Goal: Transaction & Acquisition: Purchase product/service

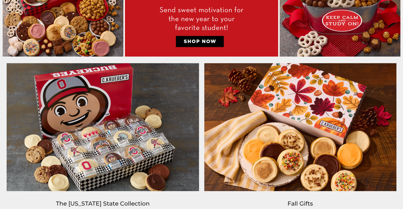
scroll to position [371, 0]
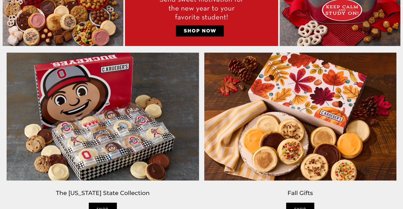
click at [84, 76] on img at bounding box center [102, 116] width 197 height 133
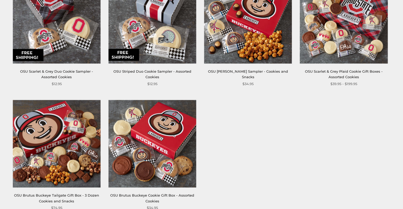
scroll to position [291, 0]
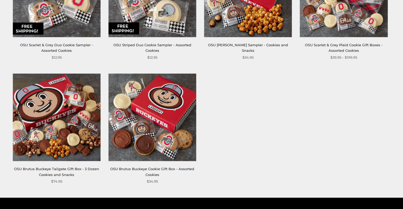
click at [55, 125] on img at bounding box center [57, 118] width 88 height 88
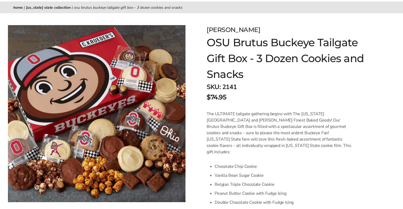
scroll to position [53, 0]
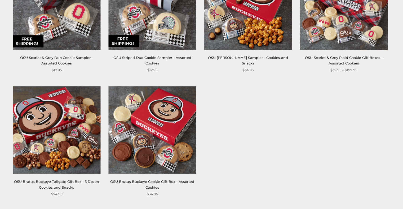
scroll to position [291, 0]
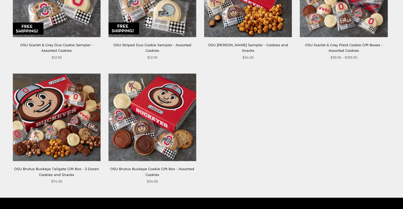
click at [62, 113] on img at bounding box center [57, 118] width 88 height 88
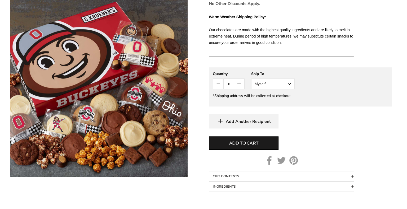
scroll to position [344, 0]
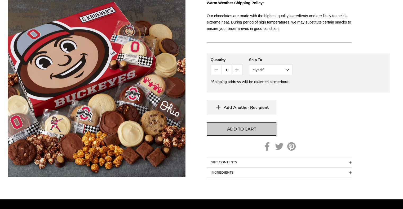
click at [256, 123] on button "Add to cart" at bounding box center [241, 129] width 70 height 13
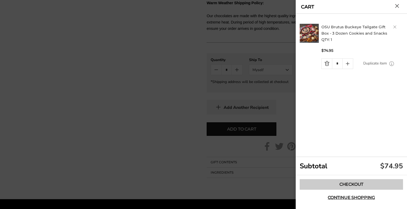
click at [342, 183] on link "Checkout" at bounding box center [350, 184] width 103 height 11
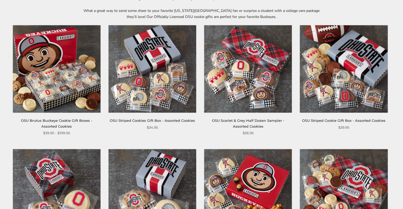
scroll to position [79, 0]
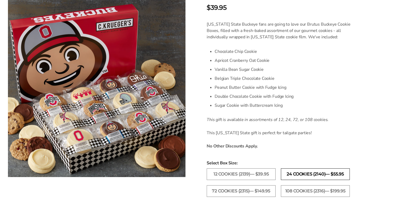
click at [320, 175] on label "24 Cookies (2140)— $55.95" at bounding box center [315, 175] width 69 height 12
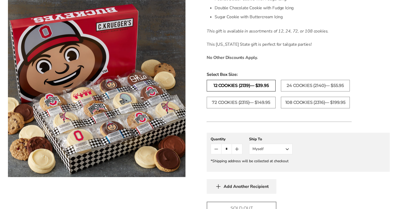
scroll to position [238, 0]
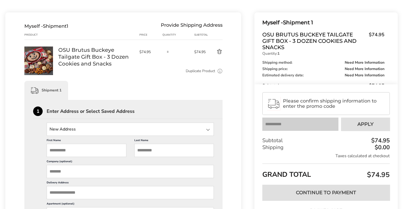
scroll to position [53, 0]
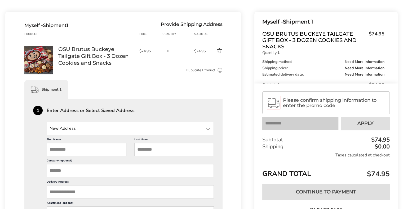
click at [119, 130] on input "State" at bounding box center [130, 128] width 167 height 13
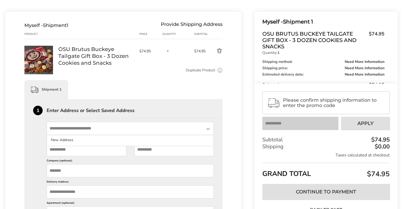
click at [119, 130] on input "State" at bounding box center [130, 128] width 167 height 13
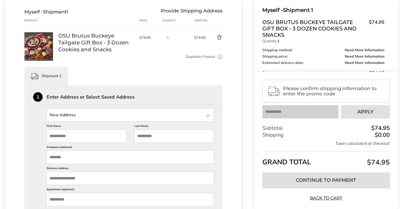
scroll to position [79, 0]
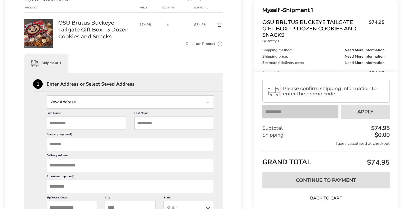
click at [71, 121] on input "First Name" at bounding box center [87, 123] width 80 height 13
type input "*****"
type input "*******"
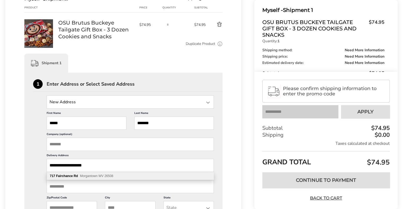
click at [78, 178] on div "717 Fairchance Rd Morgantown WV 26508" at bounding box center [130, 176] width 166 height 8
type input "**********"
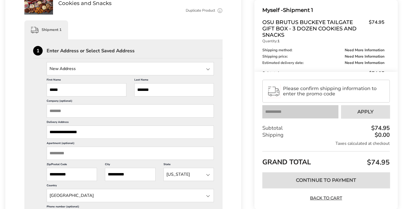
scroll to position [185, 0]
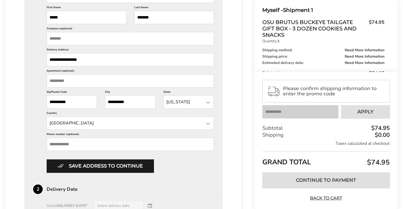
click at [92, 61] on input "**********" at bounding box center [130, 59] width 167 height 13
click at [23, 51] on div "**********" at bounding box center [123, 113] width 236 height 468
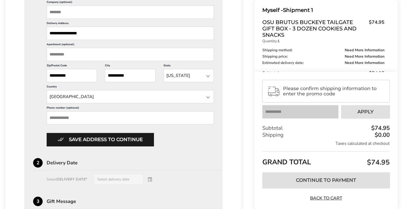
scroll to position [238, 0]
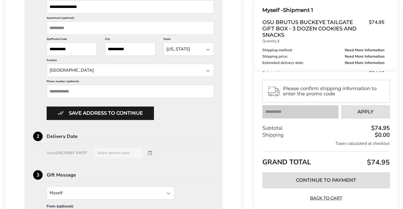
click at [88, 87] on input "Phone number (optional)" at bounding box center [130, 91] width 167 height 13
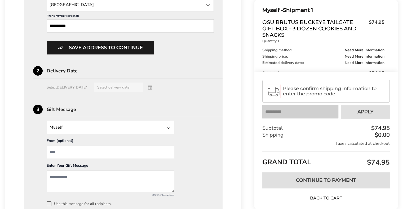
scroll to position [318, 0]
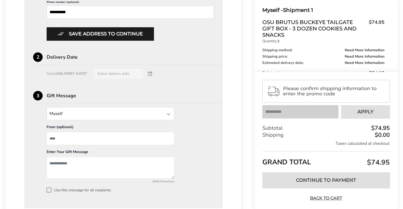
type input "**********"
click at [125, 71] on div "Select DELIVERY DATE* Select delivery date" at bounding box center [123, 74] width 181 height 11
click at [148, 73] on div "Select DELIVERY DATE* Select delivery date" at bounding box center [123, 74] width 181 height 11
click at [88, 75] on div "Select DELIVERY DATE* Select delivery date" at bounding box center [123, 74] width 181 height 11
click at [55, 55] on div "Delivery Date" at bounding box center [135, 57] width 176 height 5
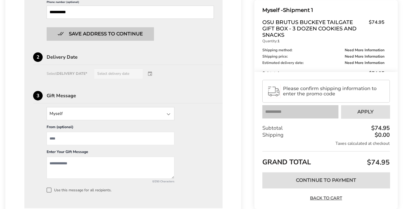
click at [103, 35] on button "Save address to continue" at bounding box center [100, 33] width 107 height 13
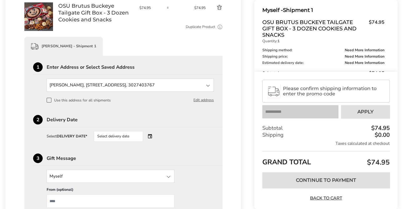
scroll to position [108, 0]
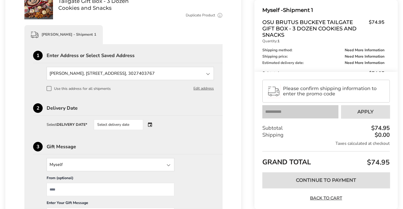
click at [149, 122] on div "Select delivery date" at bounding box center [126, 125] width 64 height 11
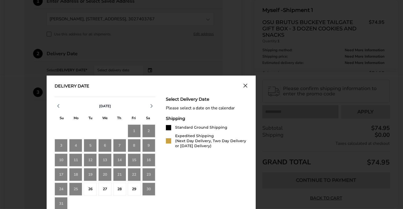
scroll to position [187, 0]
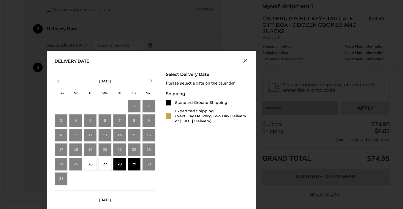
click at [136, 166] on div "29" at bounding box center [134, 164] width 13 height 13
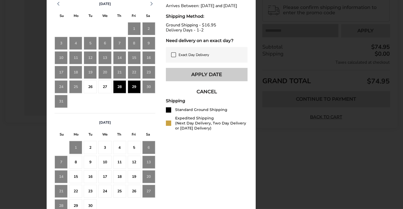
scroll to position [267, 0]
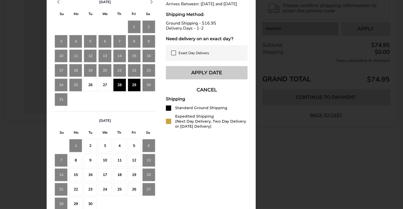
click at [211, 76] on button "Apply Date" at bounding box center [207, 72] width 82 height 13
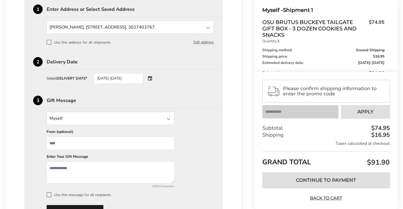
scroll to position [186, 0]
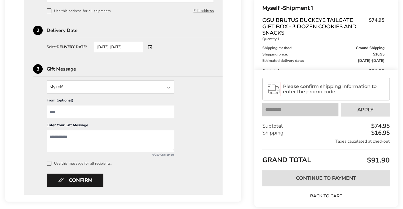
click at [159, 88] on input "State" at bounding box center [111, 86] width 128 height 13
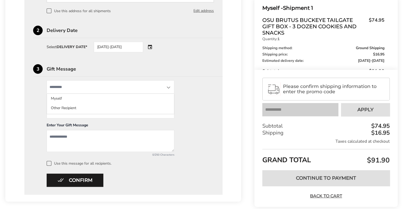
click at [159, 88] on input "State" at bounding box center [111, 86] width 128 height 13
click at [208, 88] on div "Myself Myself Other Recipient From (optional) Enter Your Gift Message 0/250 Cha…" at bounding box center [123, 122] width 181 height 85
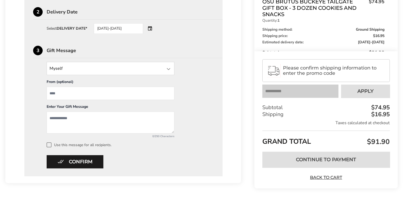
scroll to position [212, 0]
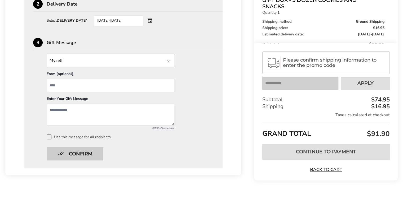
click at [79, 154] on button "Confirm" at bounding box center [75, 153] width 57 height 13
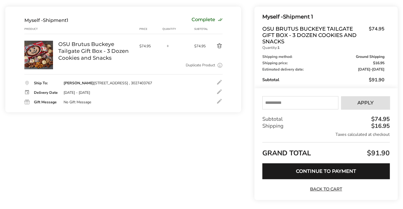
scroll to position [78, 0]
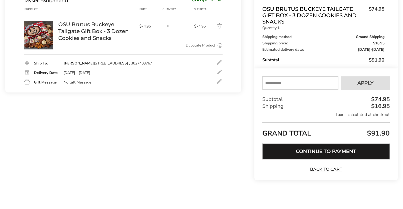
click at [291, 152] on button "Continue to Payment" at bounding box center [325, 152] width 127 height 16
click at [218, 62] on div at bounding box center [219, 62] width 6 height 6
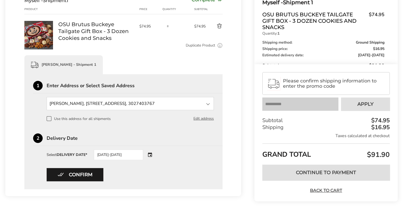
click at [105, 102] on input "State" at bounding box center [130, 103] width 167 height 13
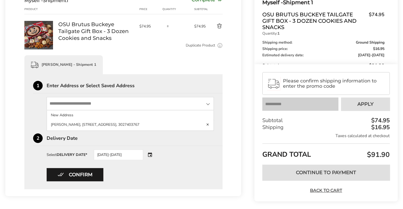
click at [105, 102] on input "State" at bounding box center [130, 103] width 167 height 13
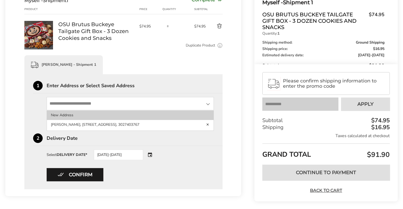
click at [124, 120] on li "New Address" at bounding box center [130, 125] width 166 height 10
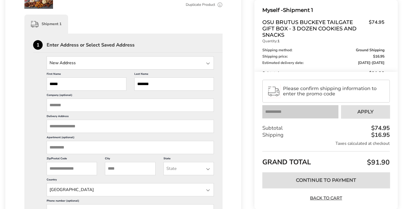
scroll to position [131, 0]
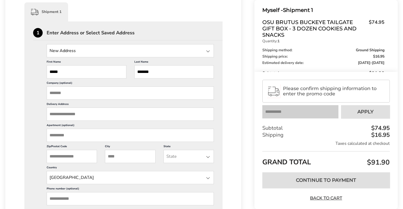
drag, startPoint x: 81, startPoint y: 94, endPoint x: 85, endPoint y: 95, distance: 3.9
click at [81, 94] on input "Company (optional)" at bounding box center [130, 93] width 167 height 13
type input "**********"
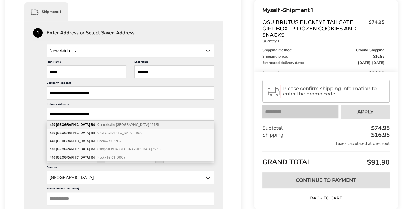
type input "**********"
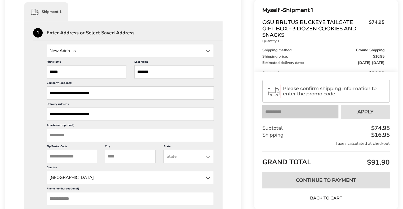
type input "*"
type input "*****"
click at [122, 153] on input "City" at bounding box center [130, 156] width 50 height 13
type input "**********"
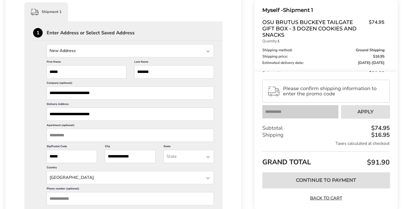
type input "**********"
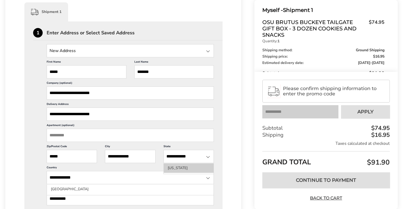
click at [179, 166] on li "[US_STATE]" at bounding box center [189, 169] width 50 height 10
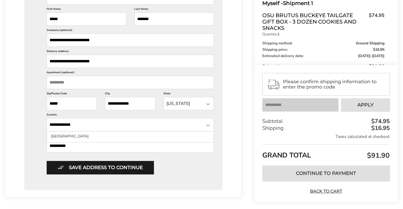
click at [95, 147] on input "**********" at bounding box center [130, 145] width 167 height 13
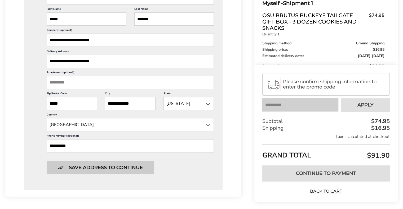
type input "**********"
click at [102, 169] on button "Save address to continue" at bounding box center [100, 167] width 107 height 13
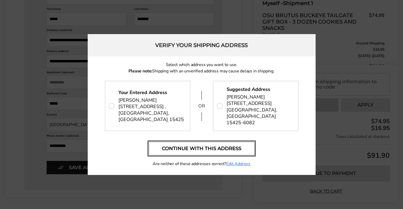
click at [231, 143] on button "Continue with this address" at bounding box center [201, 149] width 106 height 14
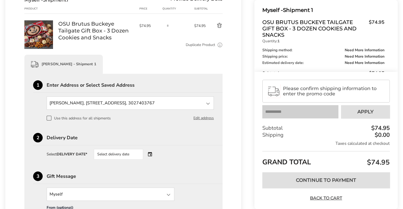
scroll to position [78, 0]
click at [137, 158] on div "Select delivery date" at bounding box center [118, 155] width 49 height 11
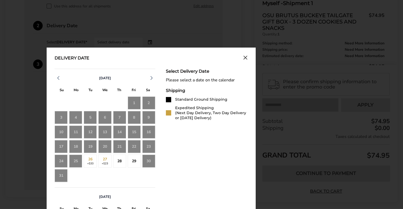
scroll to position [210, 0]
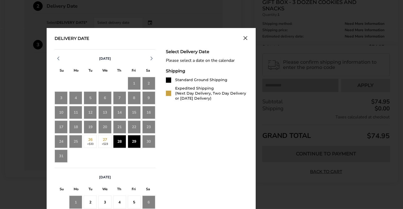
click at [136, 141] on div "29" at bounding box center [134, 141] width 13 height 13
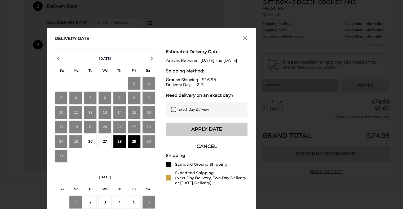
click at [194, 132] on button "Apply Date" at bounding box center [207, 129] width 82 height 13
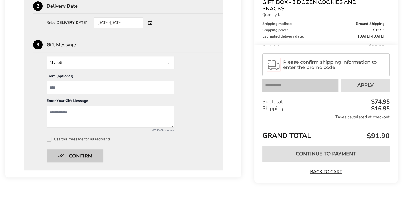
click at [94, 157] on button "Confirm" at bounding box center [75, 156] width 57 height 13
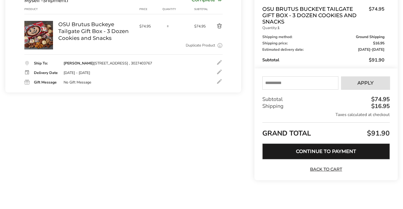
click at [338, 155] on button "Continue to Payment" at bounding box center [325, 152] width 127 height 16
